Goal: Task Accomplishment & Management: Complete application form

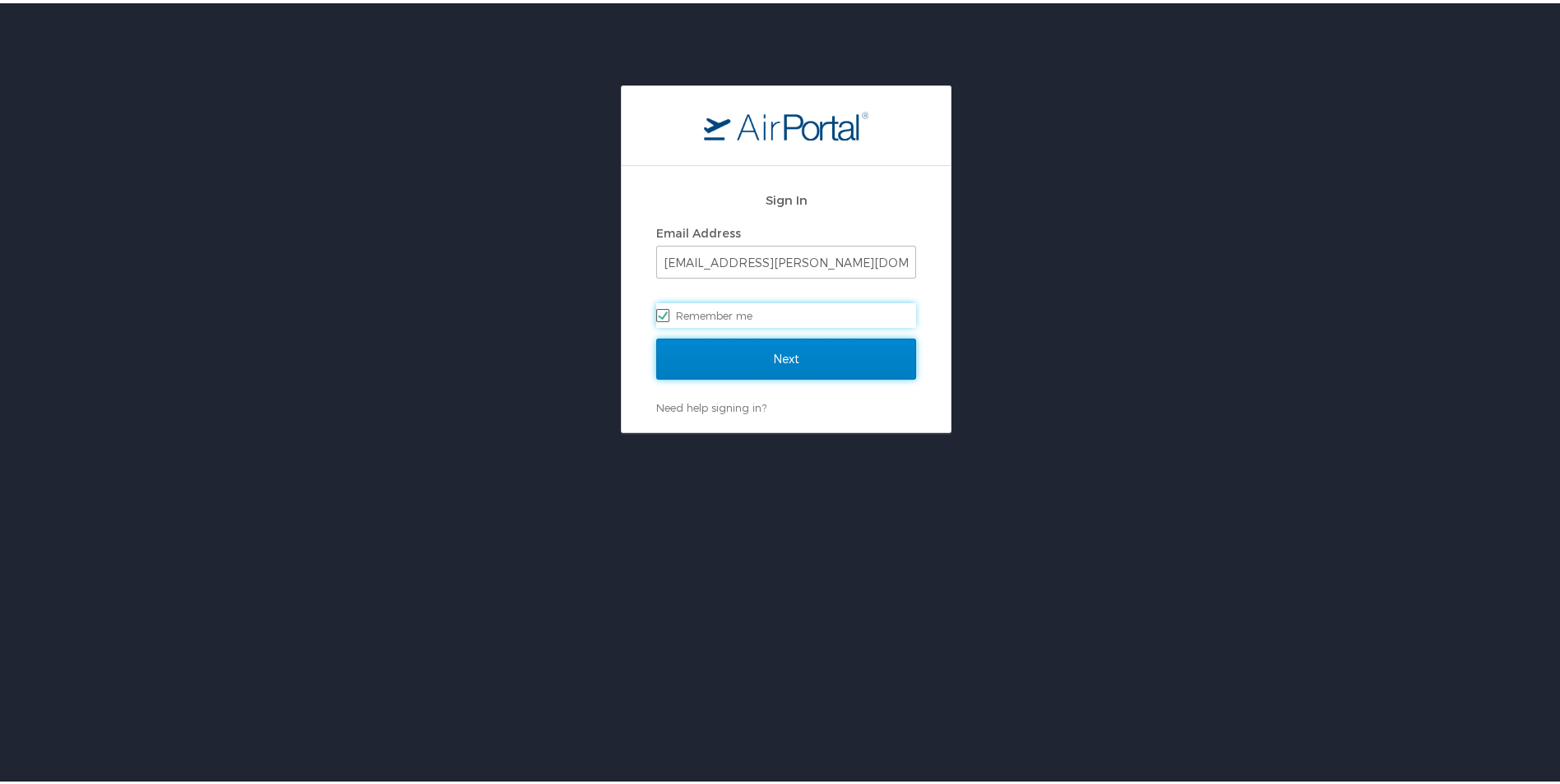
click at [732, 357] on input "Next" at bounding box center [786, 355] width 260 height 41
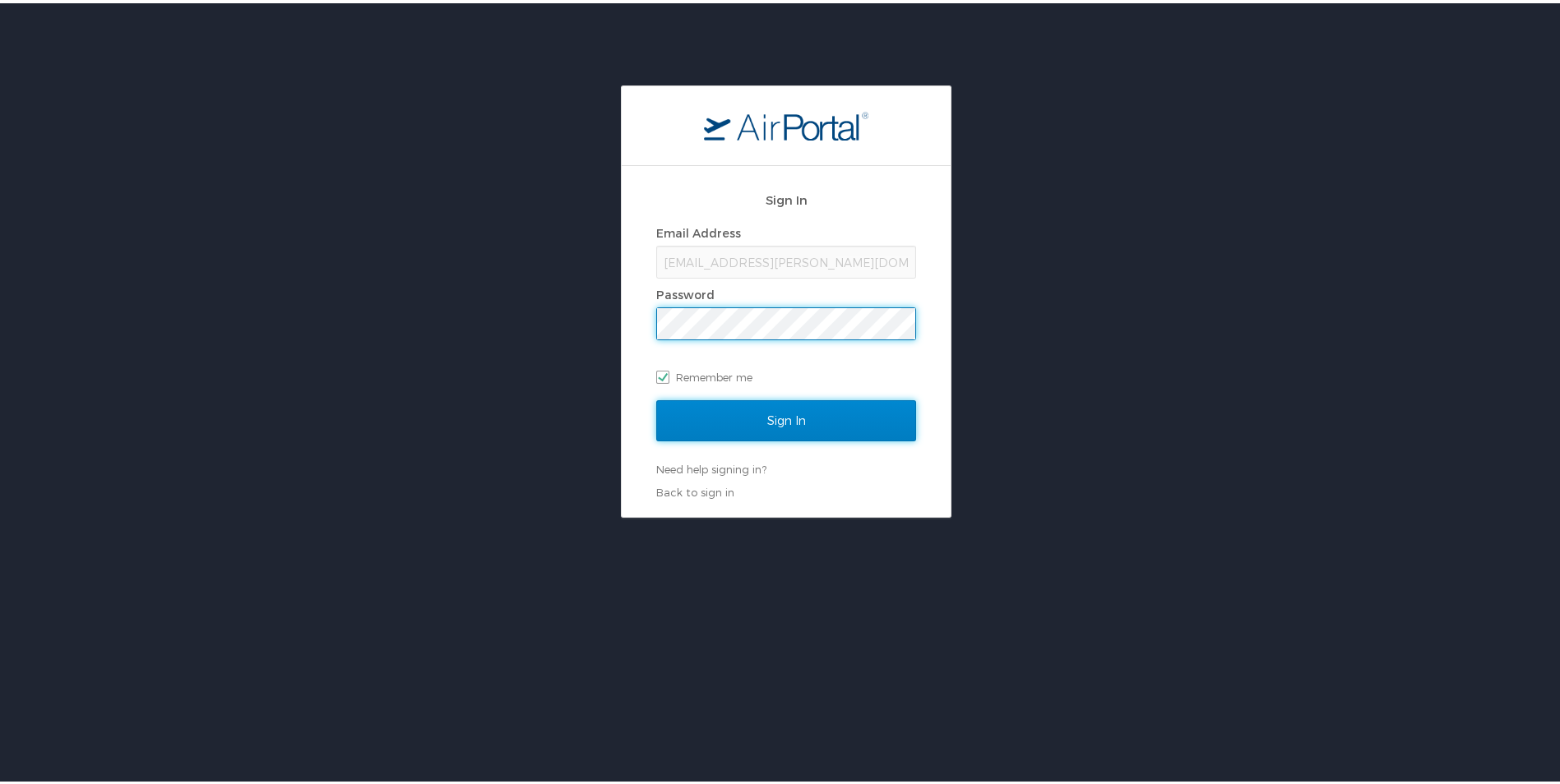
click at [727, 416] on input "Sign In" at bounding box center [786, 417] width 260 height 41
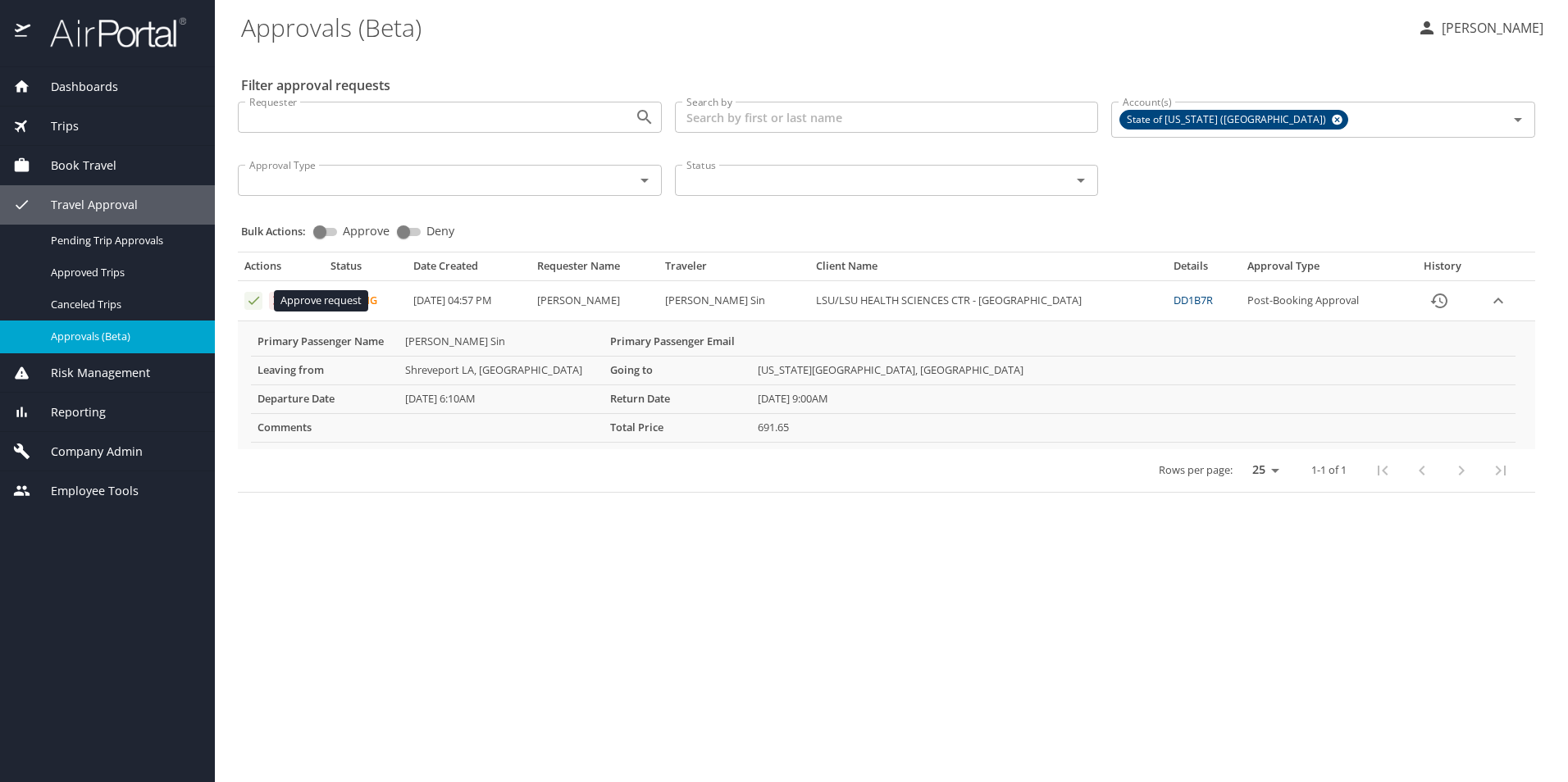
click at [254, 302] on icon "Approval table" at bounding box center [254, 301] width 10 height 8
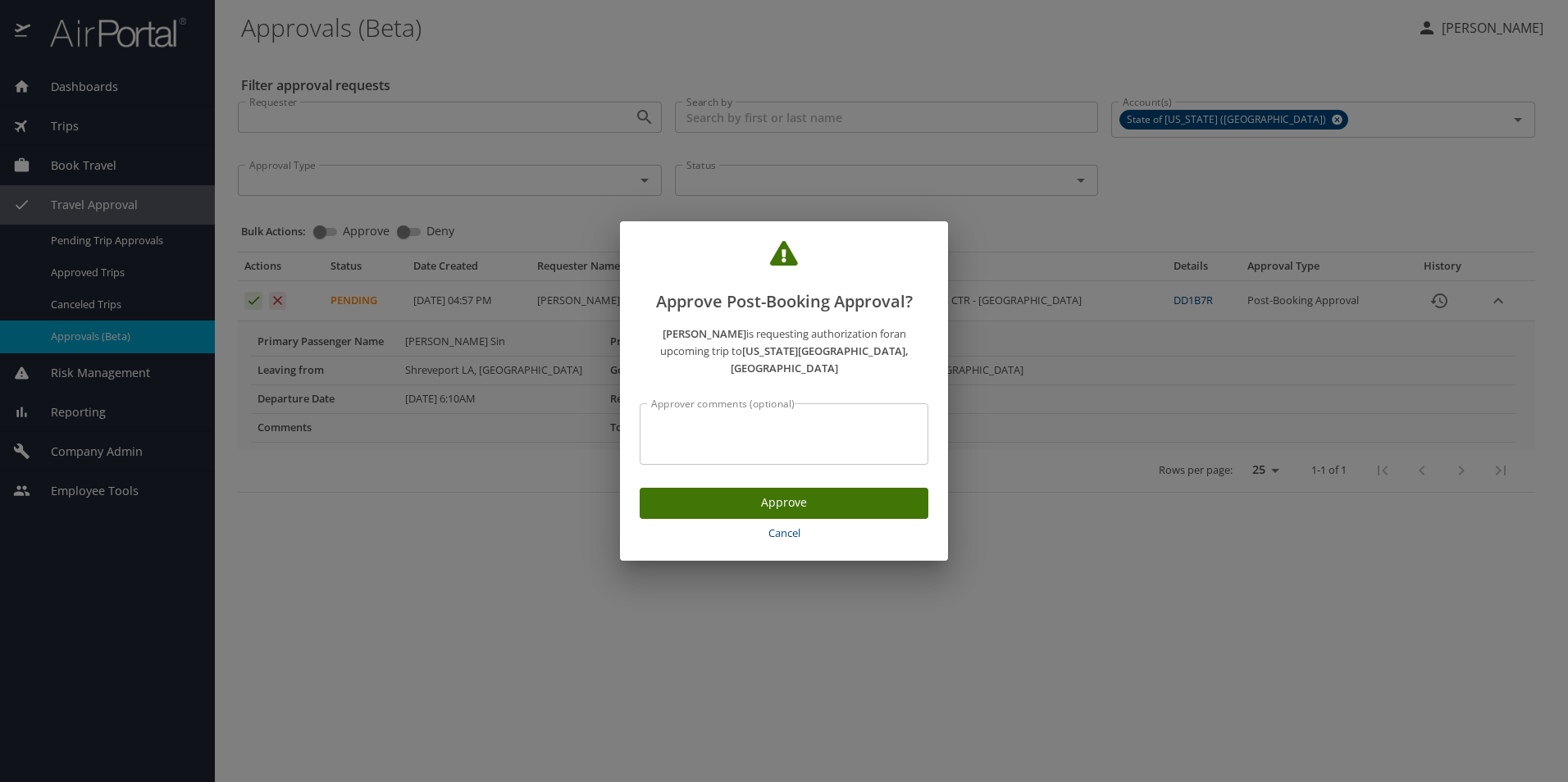
click at [703, 496] on span "Approve" at bounding box center [784, 503] width 262 height 21
